Goal: Book appointment/travel/reservation

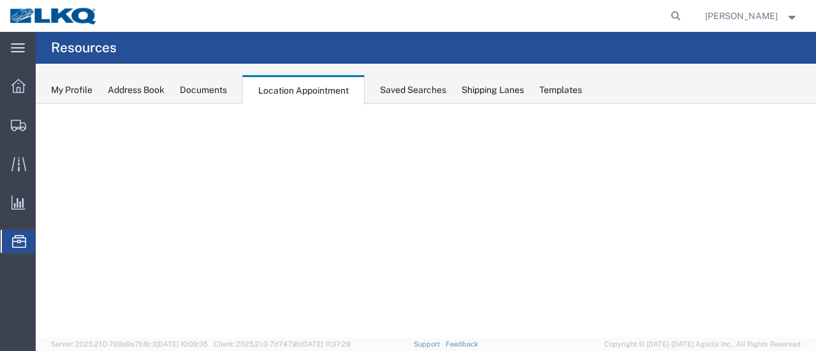
select select "28716"
select select "1"
select select
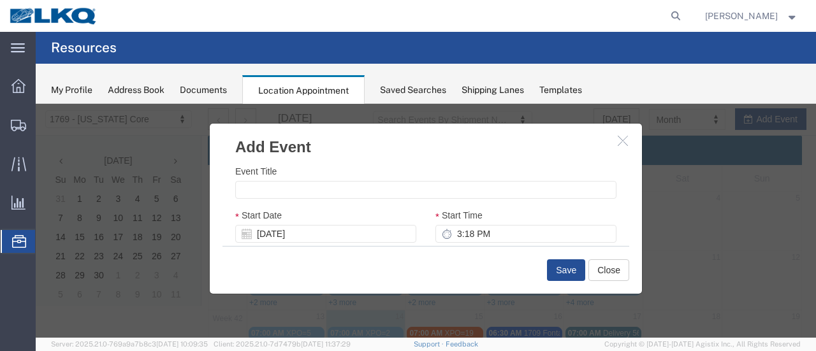
scroll to position [82, 0]
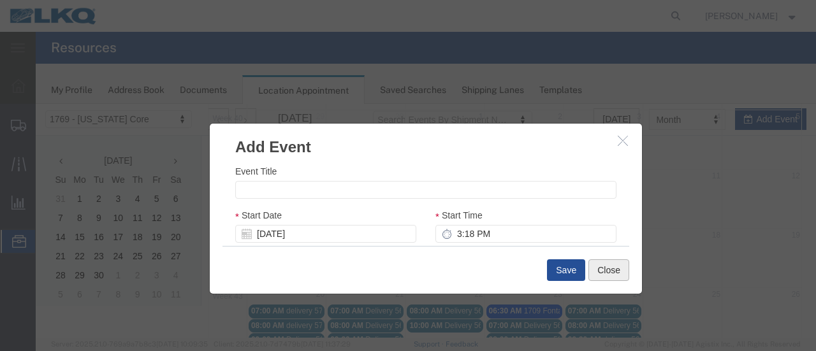
click at [608, 271] on button "Close" at bounding box center [608, 270] width 41 height 22
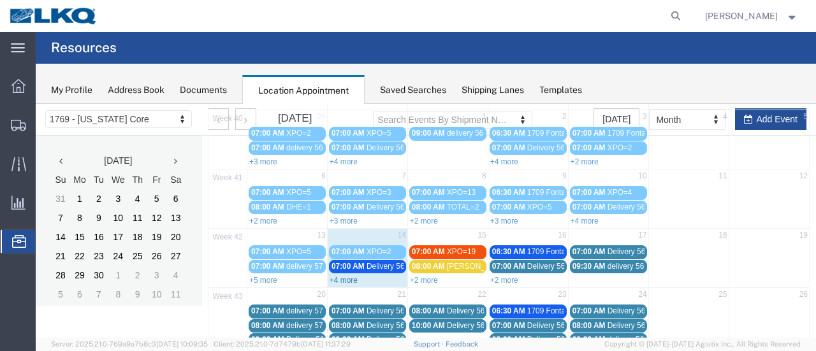
click at [348, 279] on link "+4 more" at bounding box center [343, 280] width 28 height 9
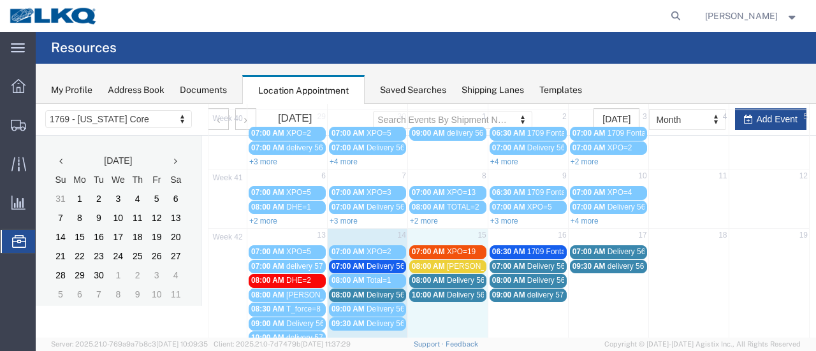
click at [458, 232] on td "15" at bounding box center [447, 237] width 80 height 16
select select "1"
select select
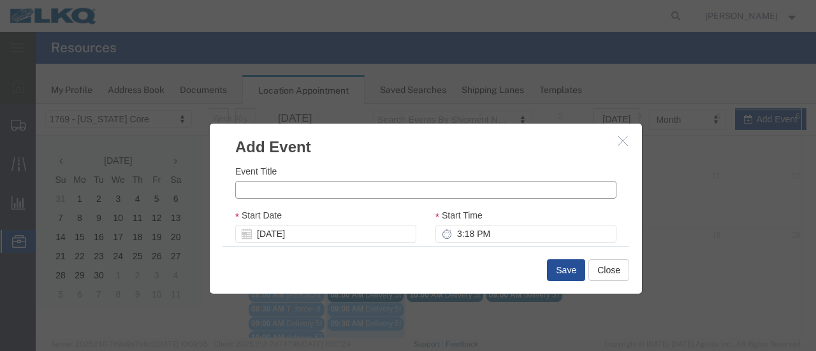
click at [328, 192] on input "Event Title" at bounding box center [425, 190] width 381 height 18
type input "Total=1"
click at [452, 236] on input "3:18 PM" at bounding box center [525, 234] width 181 height 18
type input "8:18 PM"
type input "9:18 PM"
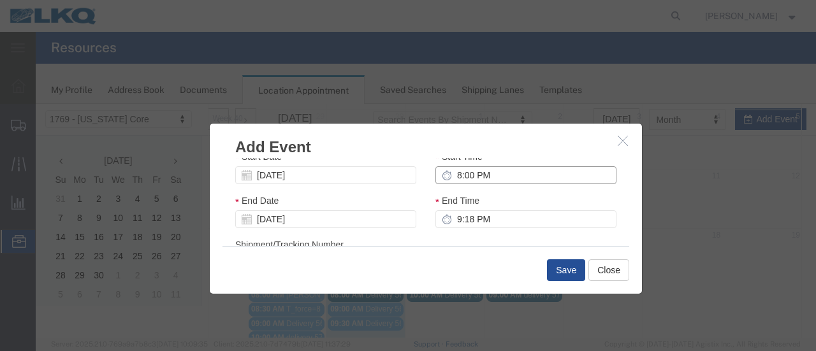
scroll to position [76, 0]
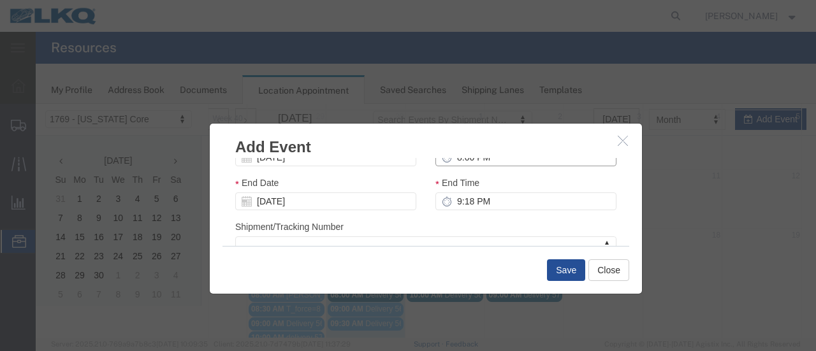
type input "8:00 PM"
click at [453, 205] on input "9:00 PM" at bounding box center [525, 201] width 181 height 18
drag, startPoint x: 486, startPoint y: 201, endPoint x: 523, endPoint y: 216, distance: 40.0
click at [486, 201] on input "10:00 PM" at bounding box center [525, 201] width 181 height 18
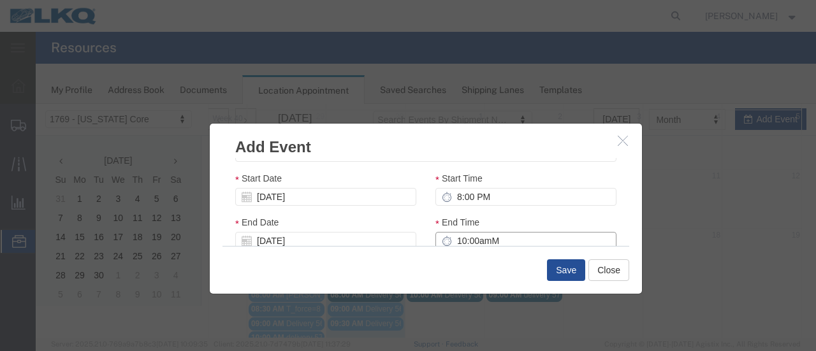
scroll to position [64, 0]
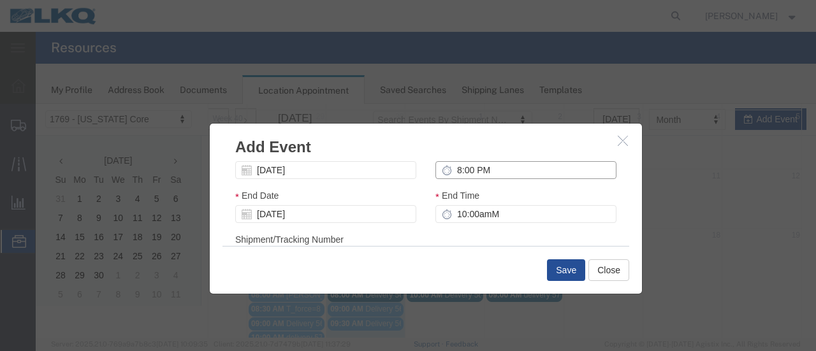
click at [486, 174] on input "8:00 PM" at bounding box center [525, 170] width 181 height 18
type input "10:00 AM"
type input "8:00 AM"
click at [547, 192] on div "End Time 9:00 AM" at bounding box center [525, 206] width 181 height 34
drag, startPoint x: 450, startPoint y: 214, endPoint x: 475, endPoint y: 219, distance: 25.4
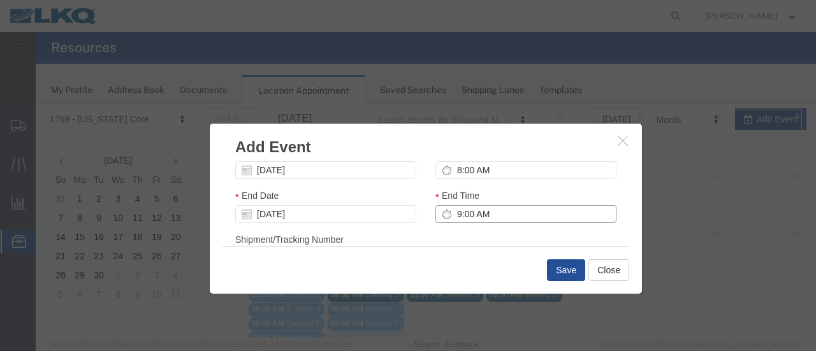
click at [450, 214] on input "9:00 AM" at bounding box center [525, 214] width 181 height 18
click at [548, 212] on input "10:00 AM" at bounding box center [525, 214] width 181 height 18
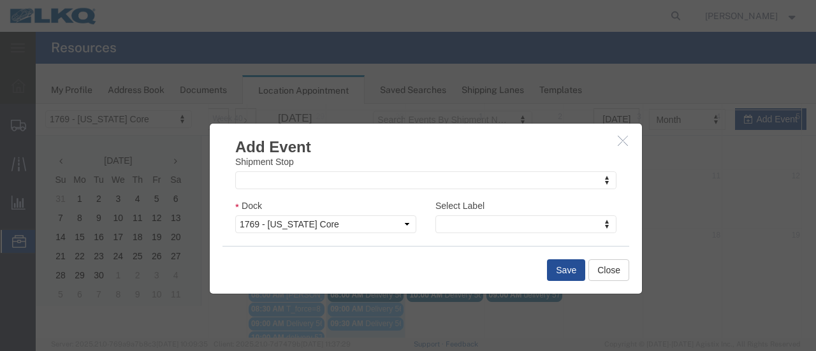
scroll to position [217, 0]
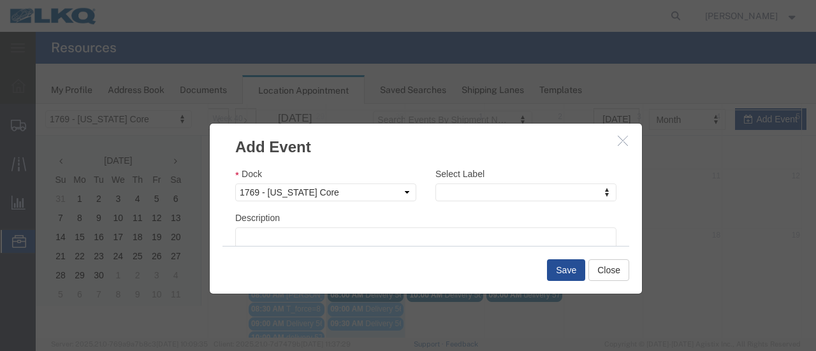
type input "10:00 AM"
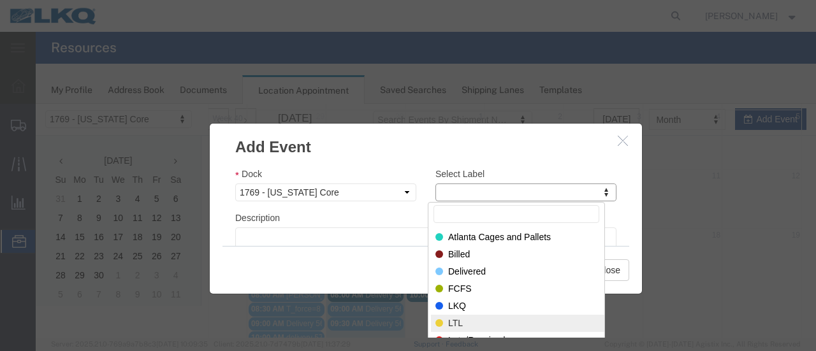
select select "25"
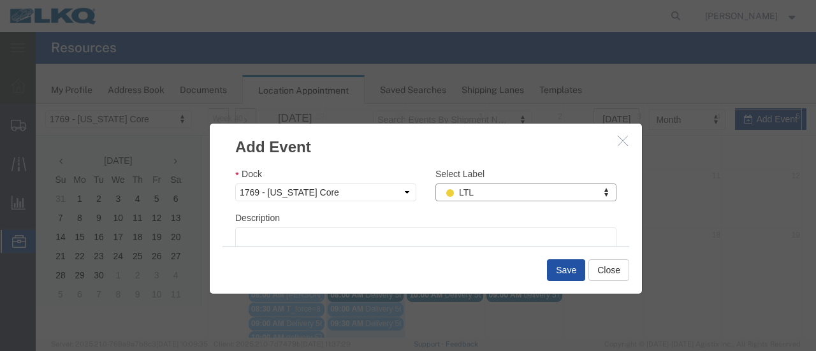
click at [563, 268] on button "Save" at bounding box center [566, 270] width 38 height 22
